Goal: Check status: Check status

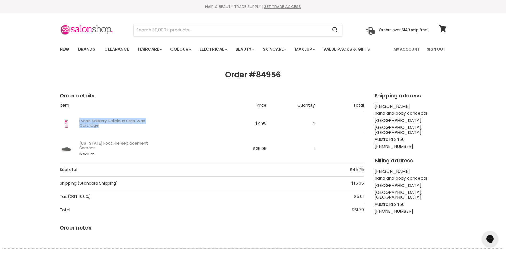
drag, startPoint x: 78, startPoint y: 121, endPoint x: 153, endPoint y: 127, distance: 75.4
click at [153, 127] on td "Lycon SoBerry Delicious Strip Wax Cartridge" at bounding box center [139, 123] width 158 height 22
drag, startPoint x: 153, startPoint y: 127, endPoint x: 132, endPoint y: 120, distance: 22.3
drag, startPoint x: 132, startPoint y: 120, endPoint x: 120, endPoint y: 120, distance: 12.0
click at [120, 120] on link "Lycon SoBerry Delicious Strip Wax Cartridge" at bounding box center [115, 123] width 73 height 9
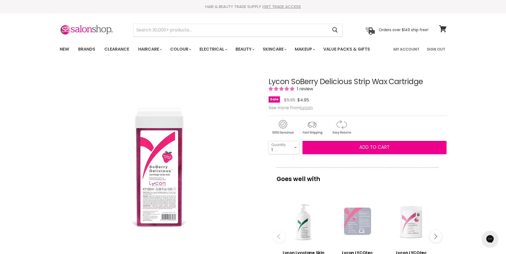
drag, startPoint x: 269, startPoint y: 80, endPoint x: 427, endPoint y: 81, distance: 158.2
click at [427, 81] on h1 "Lycon SoBerry Delicious Strip Wax Cartridge" at bounding box center [358, 82] width 178 height 8
copy h1 "Lycon SoBerry Delicious Strip Wax Cartridge"
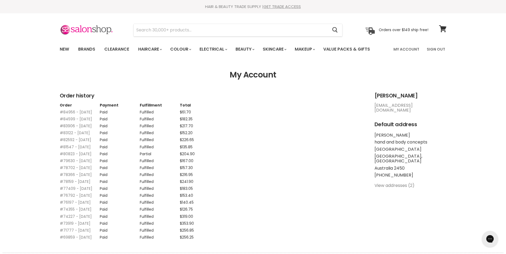
click at [76, 129] on link "#83906 - 04 Sep, 2025" at bounding box center [76, 126] width 32 height 5
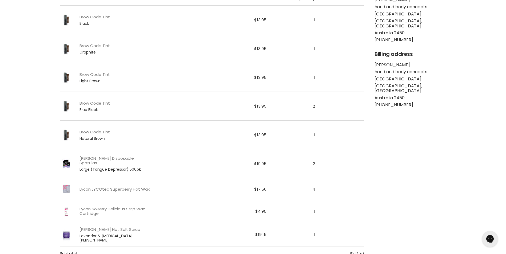
scroll to position [133, 0]
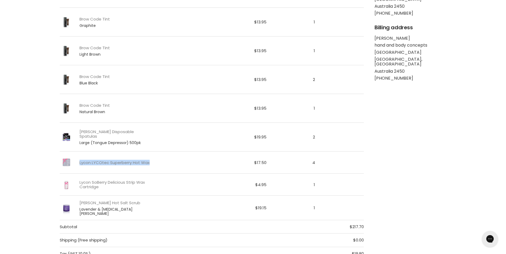
drag, startPoint x: 77, startPoint y: 162, endPoint x: 152, endPoint y: 165, distance: 75.0
click at [152, 165] on td "Lycon LYCOtec Superberry Hot Wax" at bounding box center [139, 163] width 158 height 22
drag, startPoint x: 152, startPoint y: 165, endPoint x: 126, endPoint y: 163, distance: 25.4
copy link "Lycon LYCOtec Superberry Hot Wax"
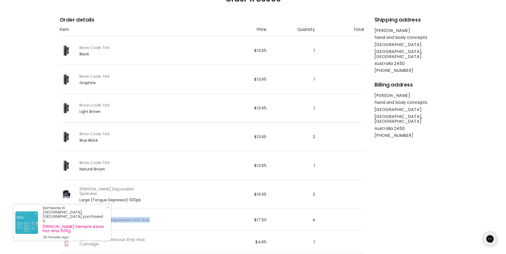
scroll to position [0, 0]
